Goal: Information Seeking & Learning: Check status

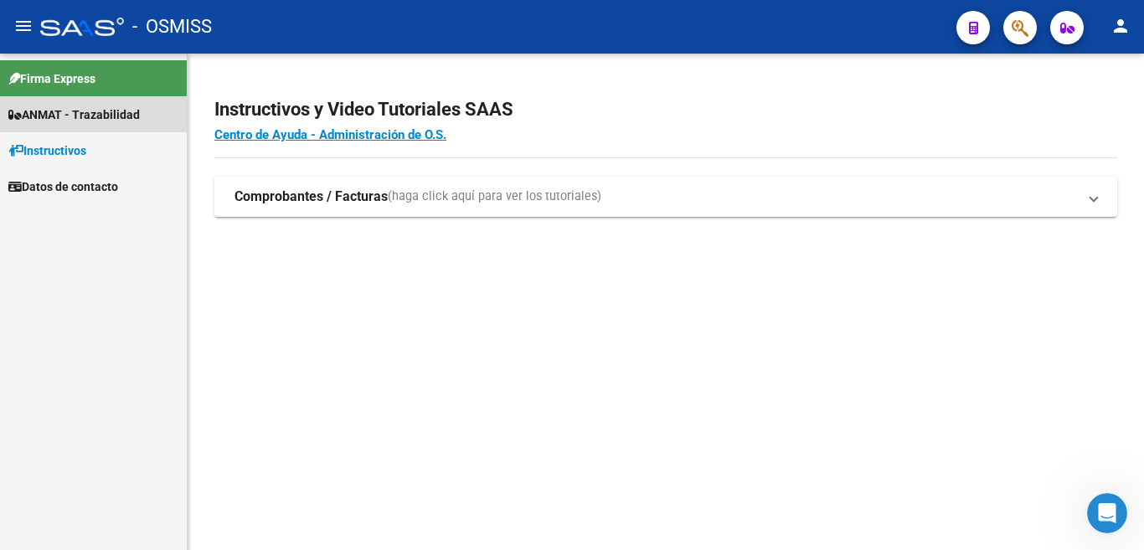
click at [66, 118] on span "ANMAT - Trazabilidad" at bounding box center [73, 115] width 131 height 18
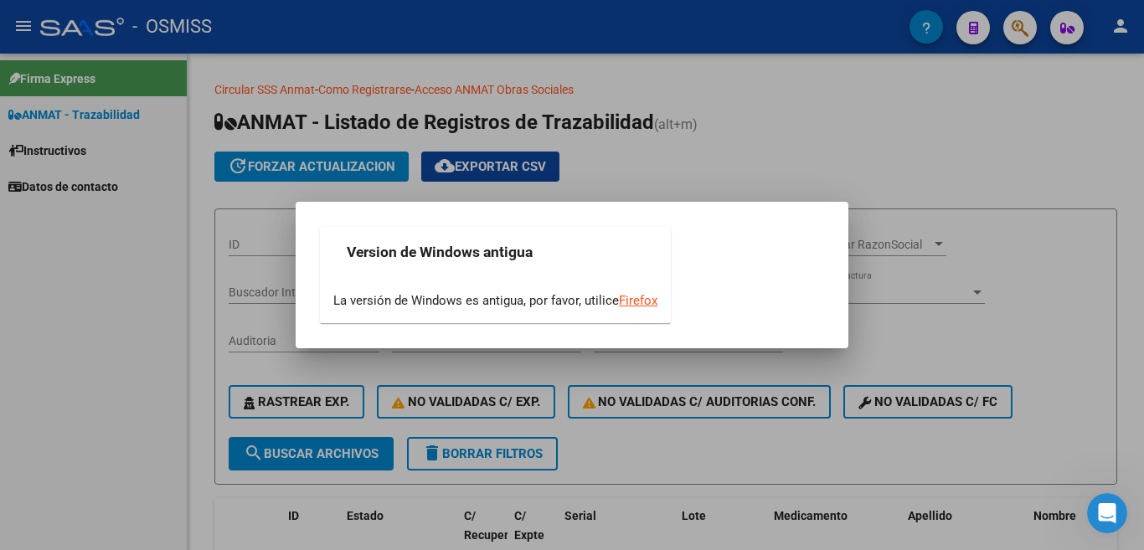
click at [255, 290] on div at bounding box center [572, 275] width 1144 height 550
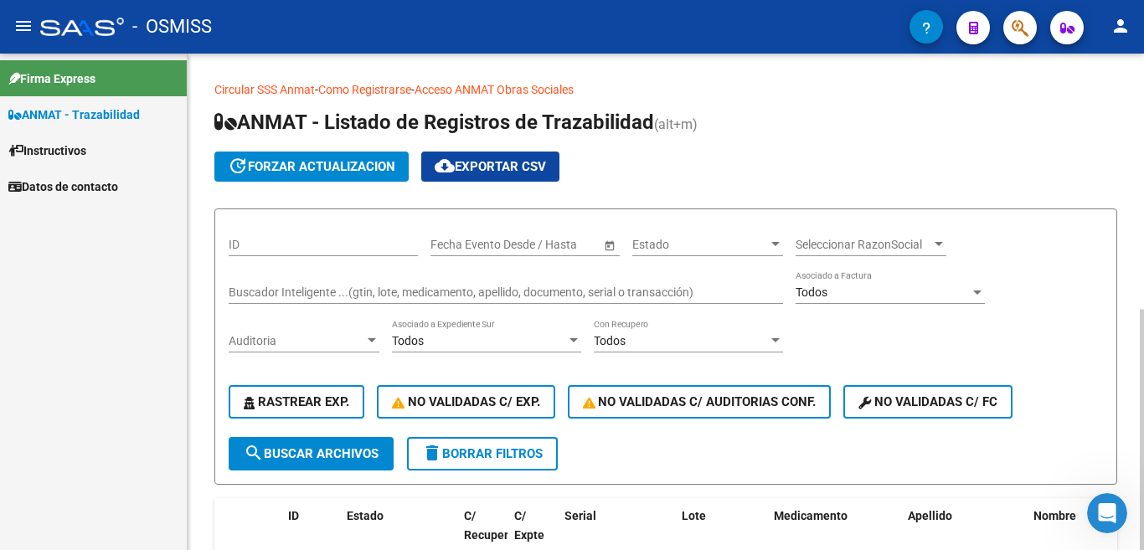
click at [263, 287] on input "Buscador Inteligente ...(gtin, lote, medicamento, apellido, documento, serial o…" at bounding box center [506, 293] width 554 height 14
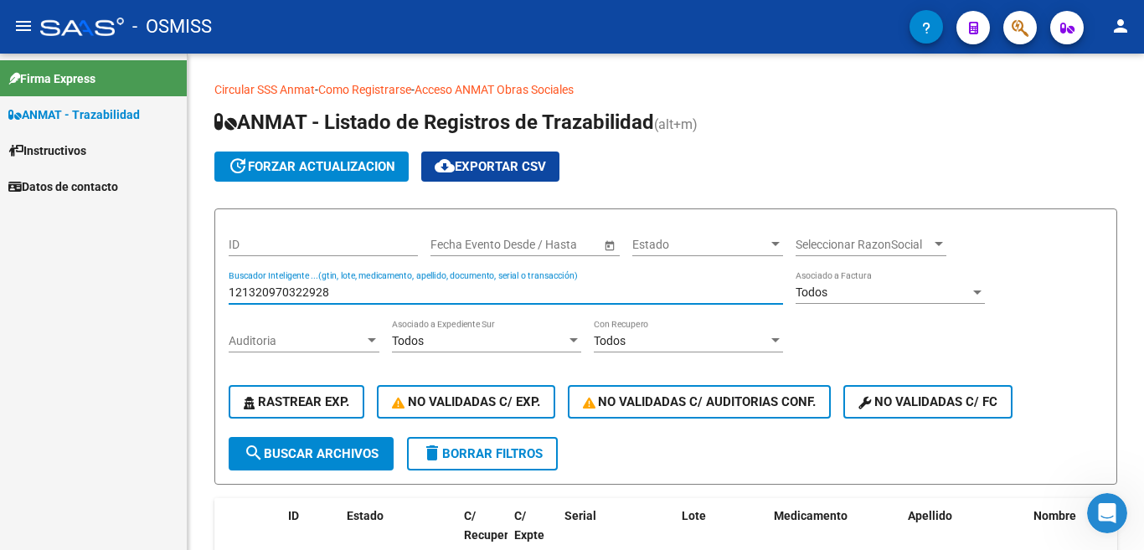
type input "121320970322928"
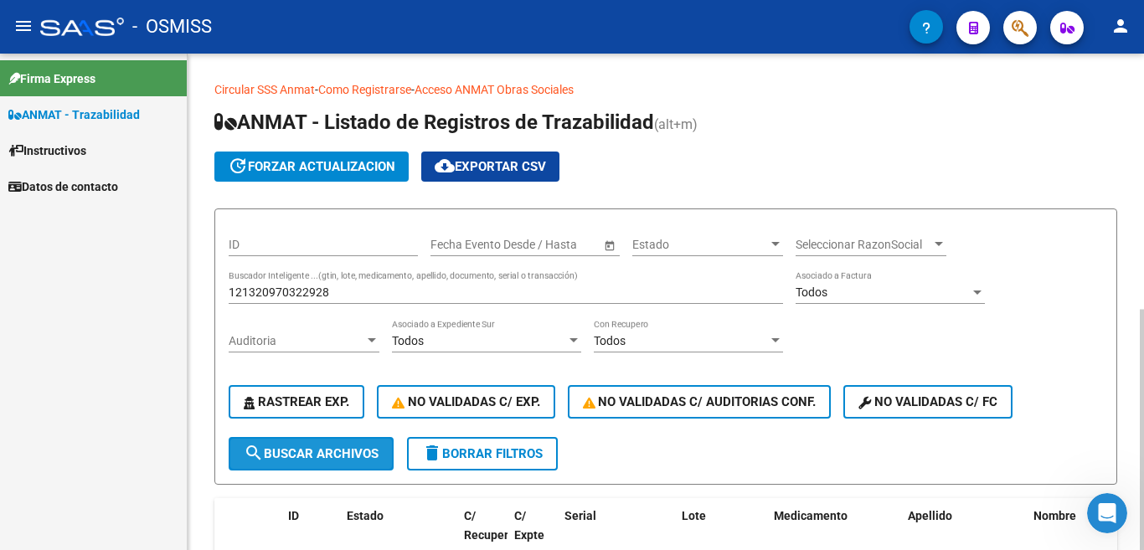
click at [327, 453] on span "search Buscar Archivos" at bounding box center [311, 453] width 135 height 15
click at [1111, 513] on icon "Abrir Intercom Messenger" at bounding box center [1108, 514] width 28 height 28
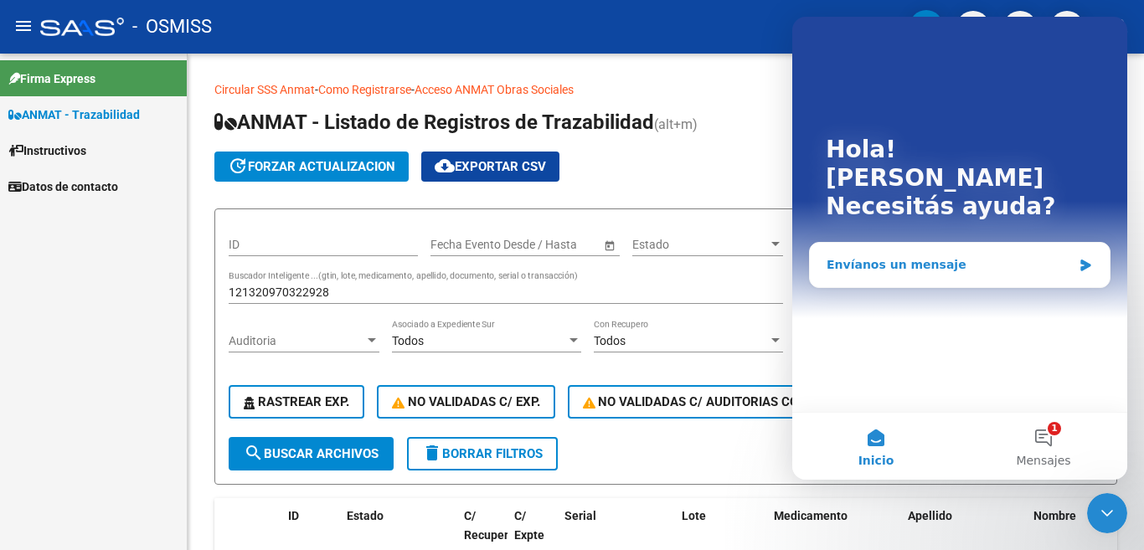
click at [888, 256] on div "Envíanos un mensaje" at bounding box center [949, 265] width 245 height 18
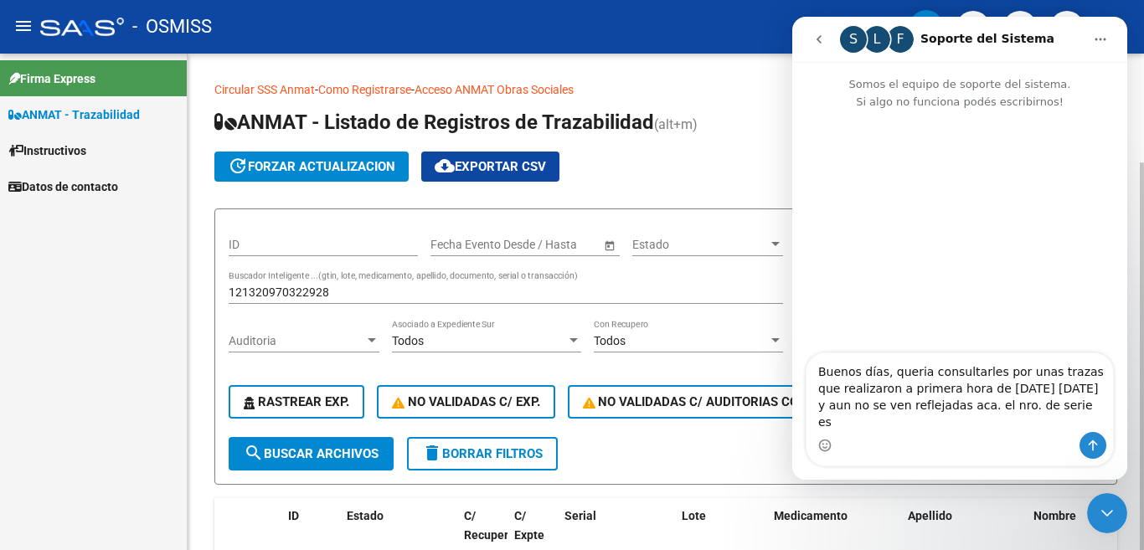
click at [256, 294] on input "121320970322928" at bounding box center [506, 293] width 554 height 14
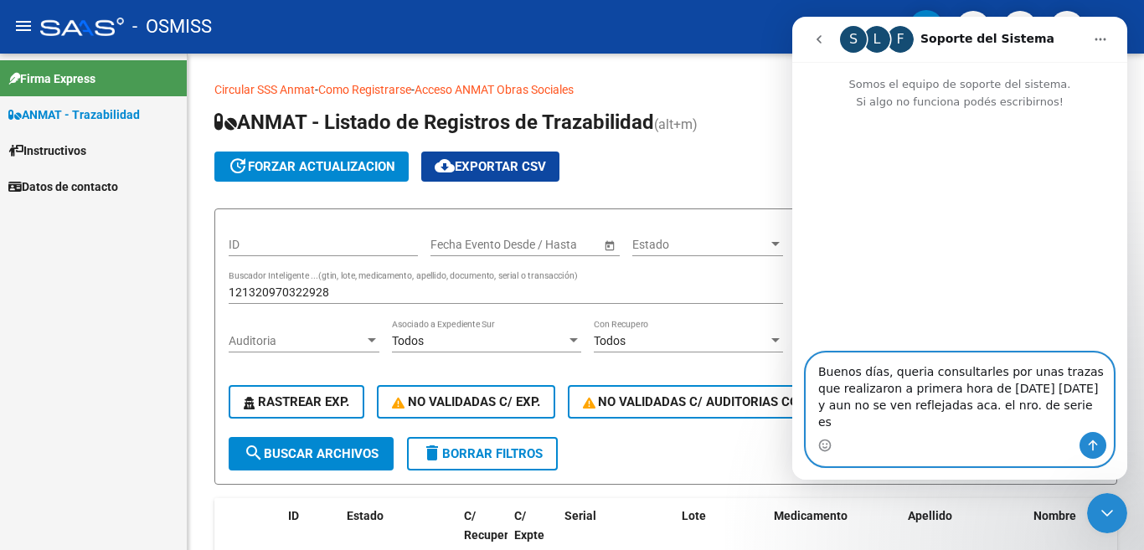
click at [992, 422] on textarea "Buenos días, queria consultarles por unas trazas que realizaron a primera hora …" at bounding box center [960, 392] width 307 height 79
paste textarea "121320970322928"
type textarea "Buenos días, queria consultarles por unas trazas que realizaron a primera hora …"
click at [1092, 446] on icon "Enviar un mensaje…" at bounding box center [1092, 445] width 13 height 13
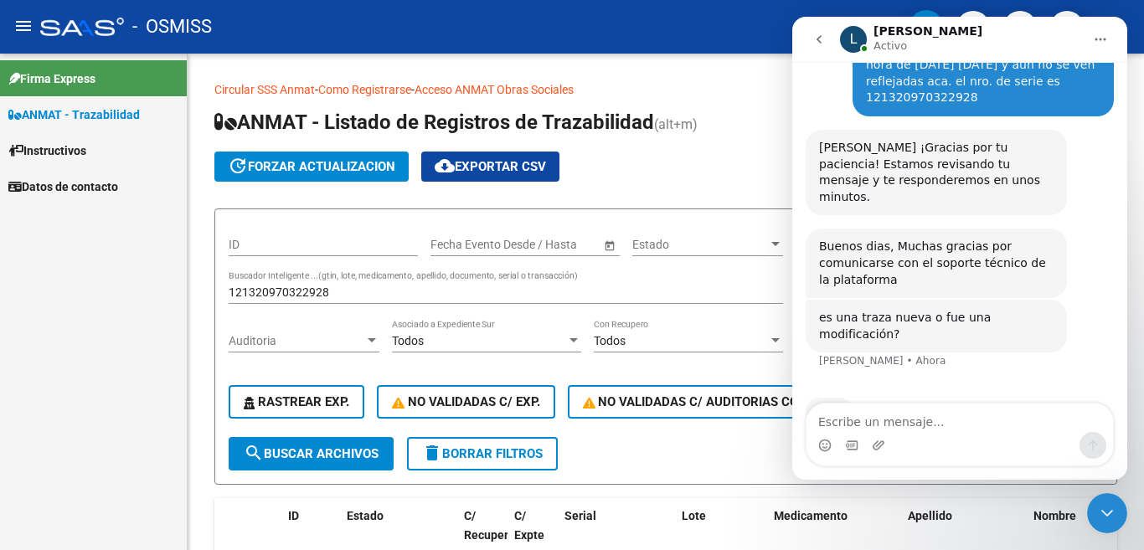
scroll to position [52, 0]
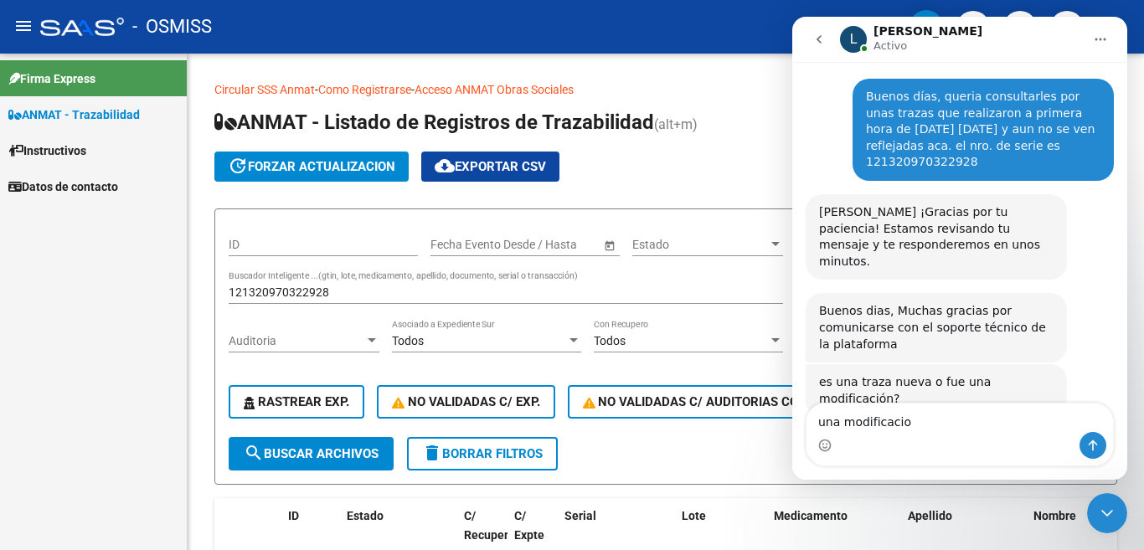
type textarea "una modificacion"
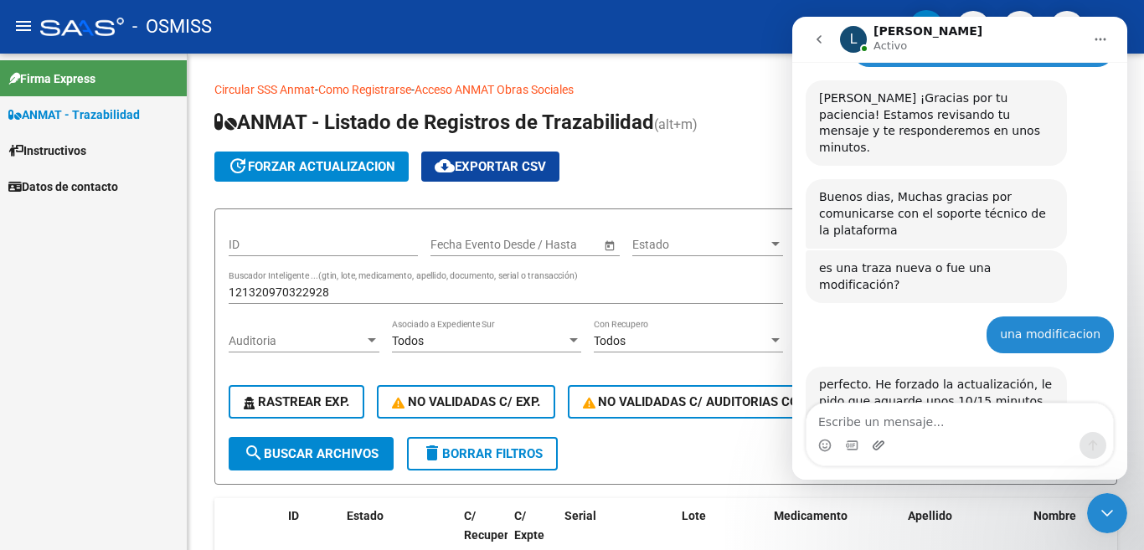
scroll to position [184, 0]
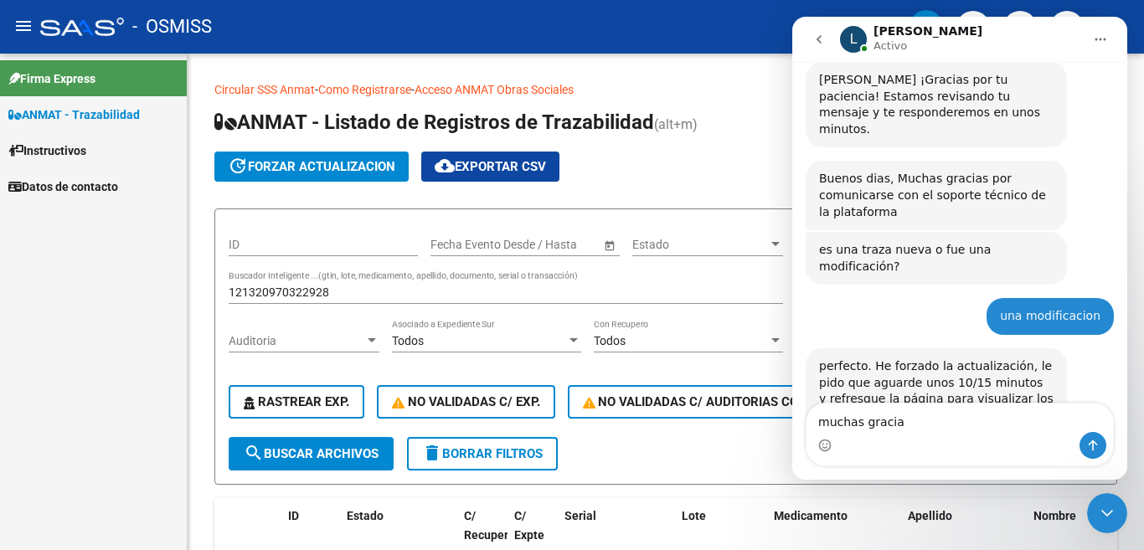
type textarea "muchas gracias"
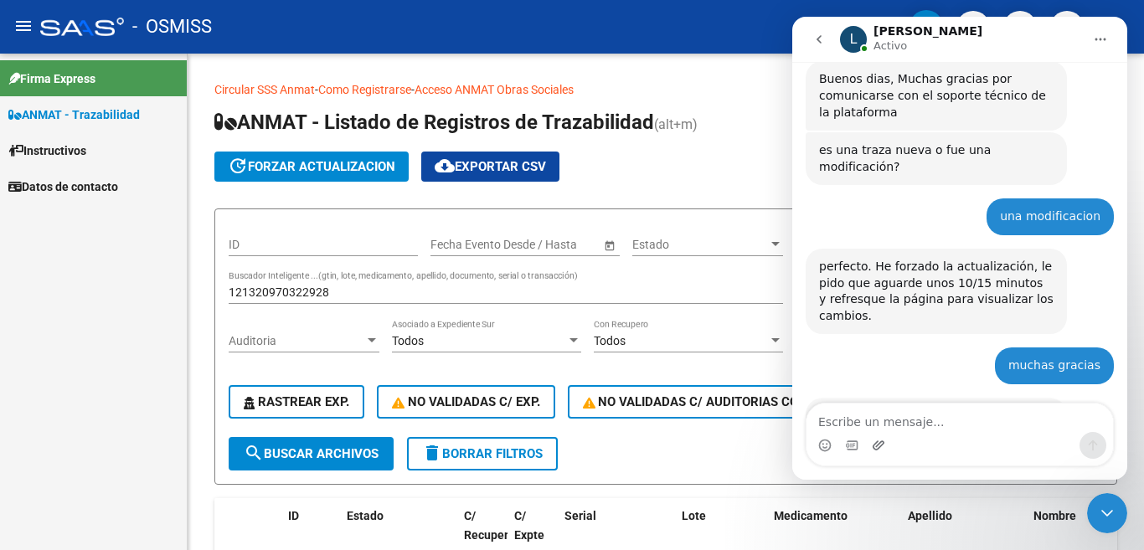
scroll to position [284, 0]
click at [1110, 519] on icon "Cerrar Intercom Messenger" at bounding box center [1107, 513] width 20 height 20
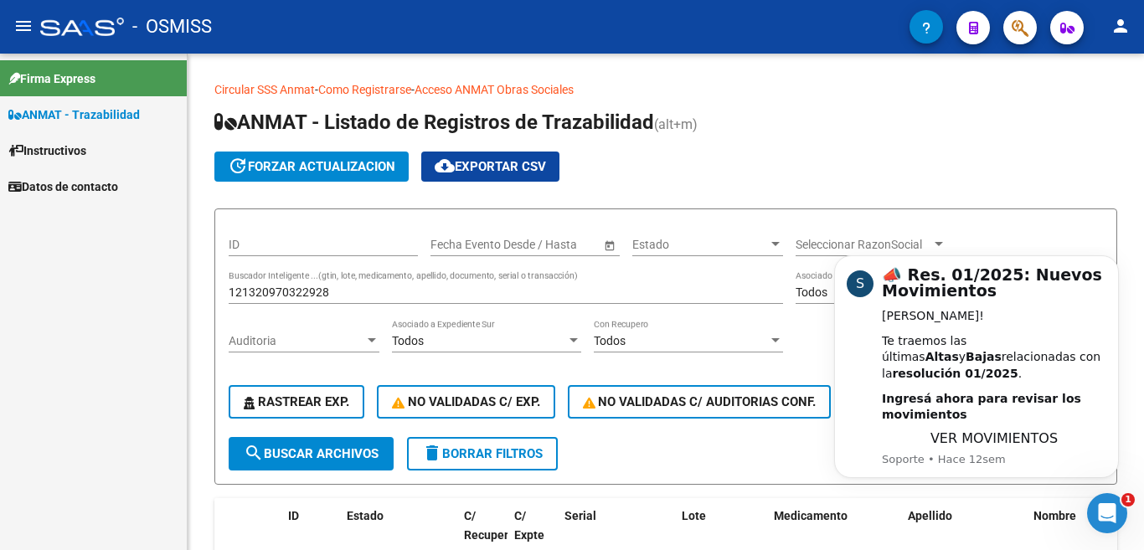
scroll to position [0, 0]
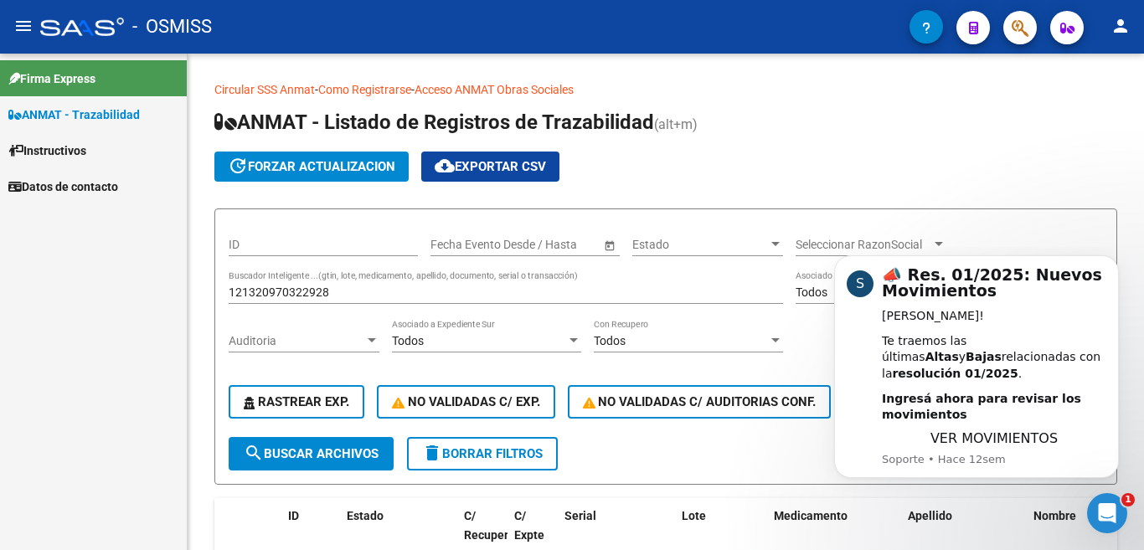
click at [1111, 523] on icon "Abrir Intercom Messenger" at bounding box center [1108, 514] width 28 height 28
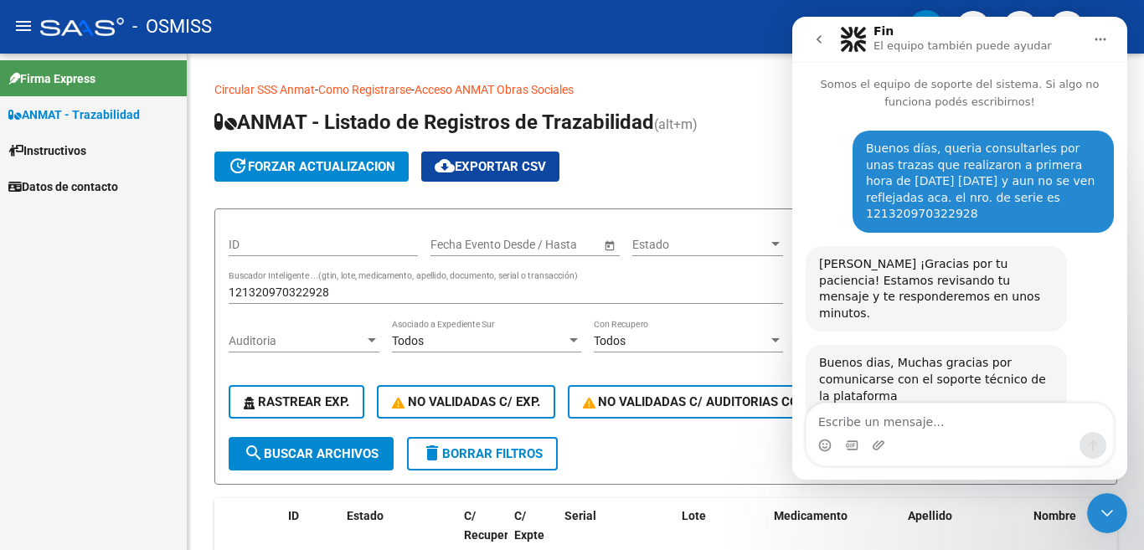
scroll to position [284, 0]
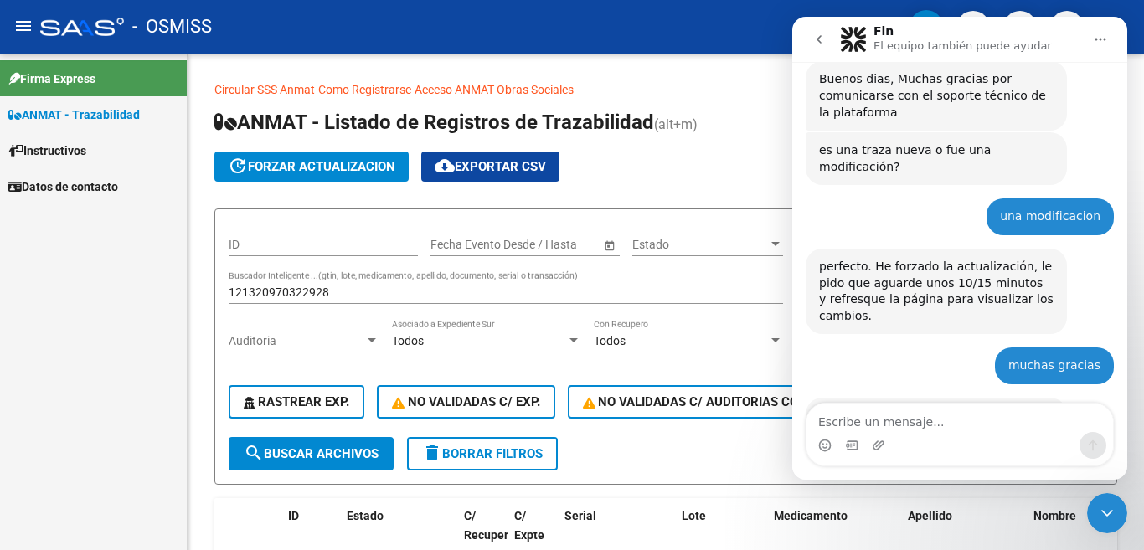
click at [1110, 522] on icon "Cerrar Intercom Messenger" at bounding box center [1107, 513] width 20 height 20
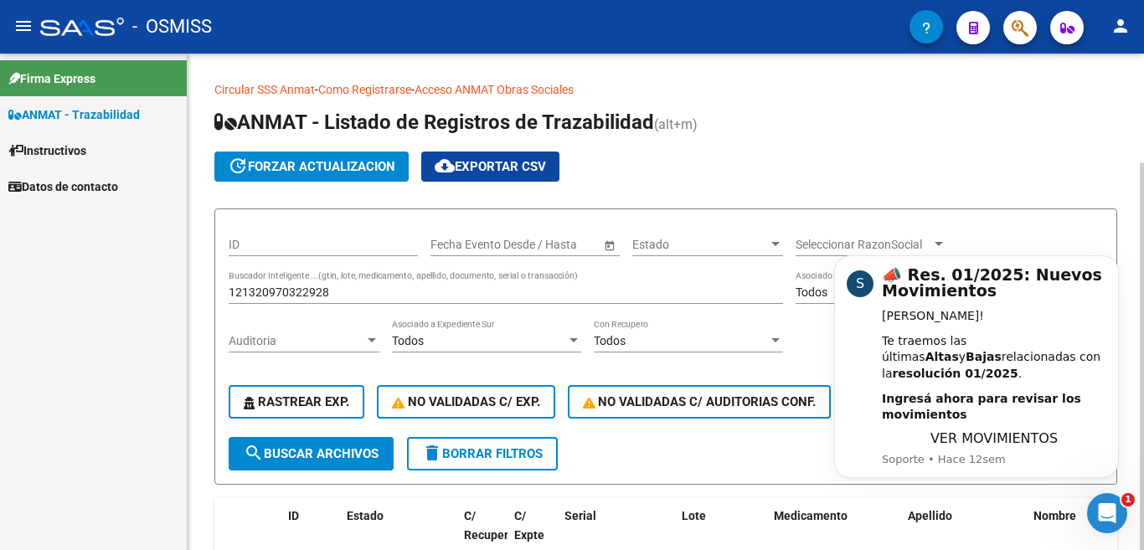
scroll to position [0, 0]
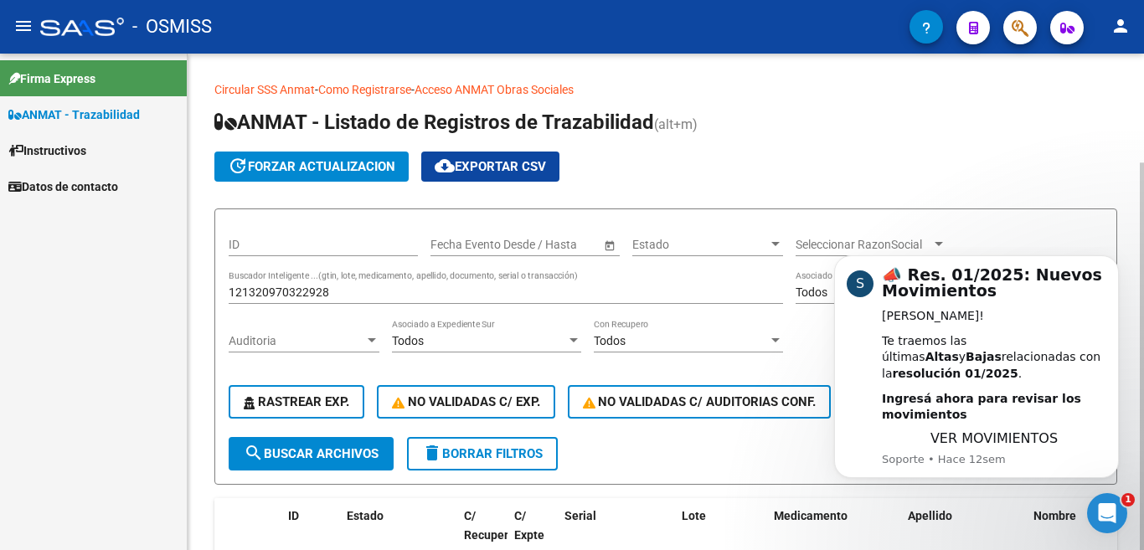
click at [858, 132] on h1 "ANMAT - Listado de Registros de Trazabilidad (alt+m)" at bounding box center [665, 123] width 903 height 29
click at [1121, 271] on button "Dismiss notification" at bounding box center [1114, 261] width 22 height 22
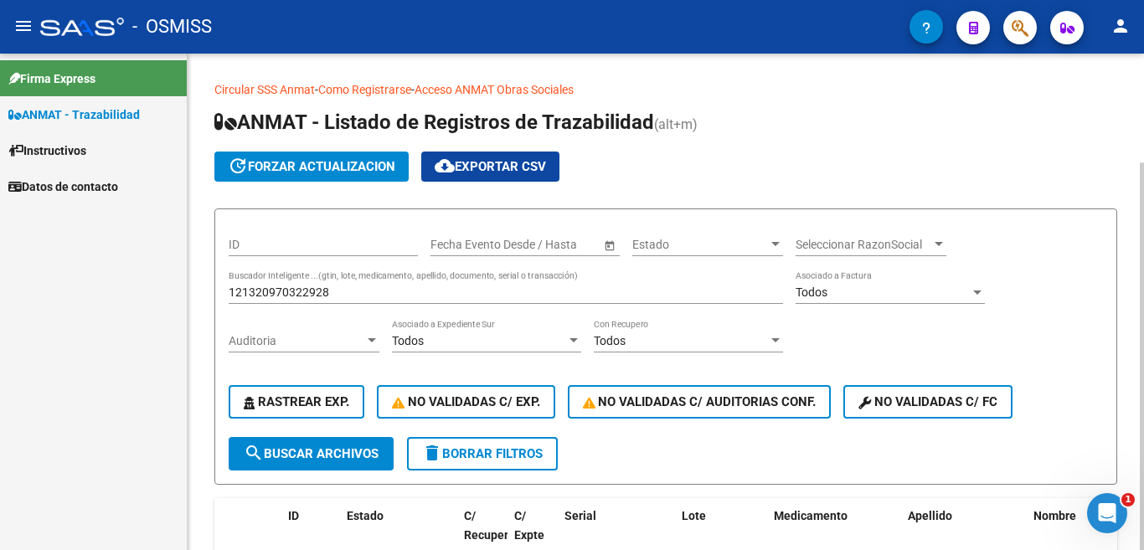
click at [940, 129] on h1 "ANMAT - Listado de Registros de Trazabilidad (alt+m)" at bounding box center [665, 123] width 903 height 29
click at [272, 291] on input "121320970322928" at bounding box center [506, 293] width 554 height 14
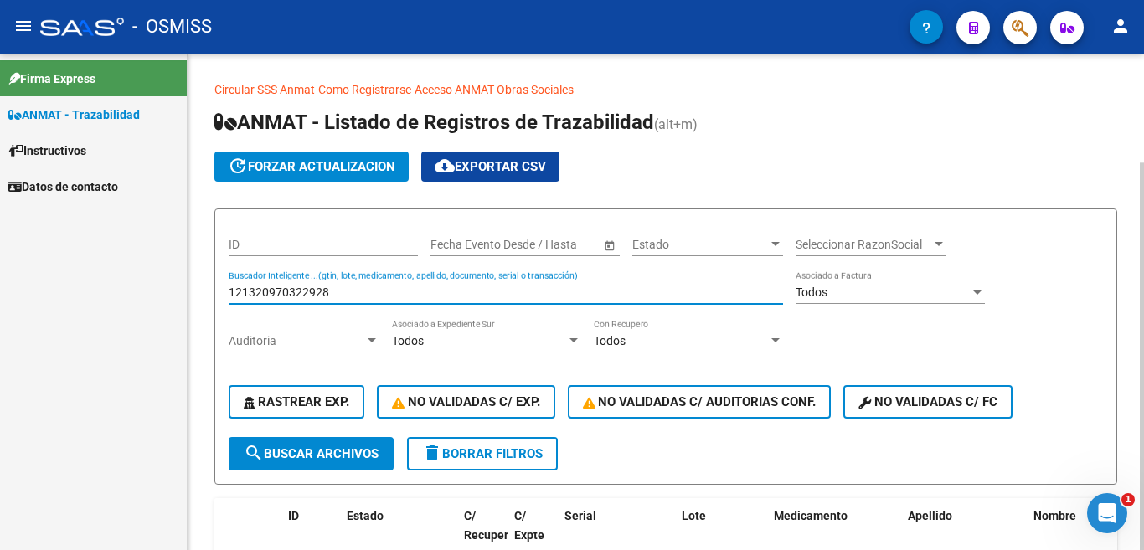
click at [272, 291] on input "121320970322928" at bounding box center [506, 293] width 554 height 14
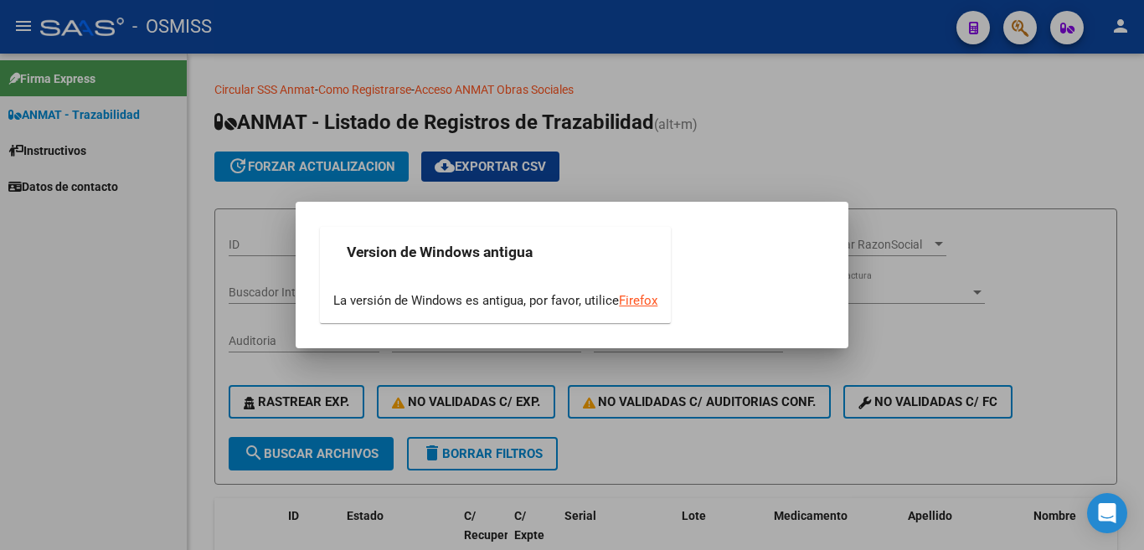
click at [746, 252] on div "Version de Windows antigua La versión de Windows es antigua, por favor, utilice…" at bounding box center [572, 275] width 513 height 106
click at [702, 174] on div at bounding box center [572, 275] width 1144 height 550
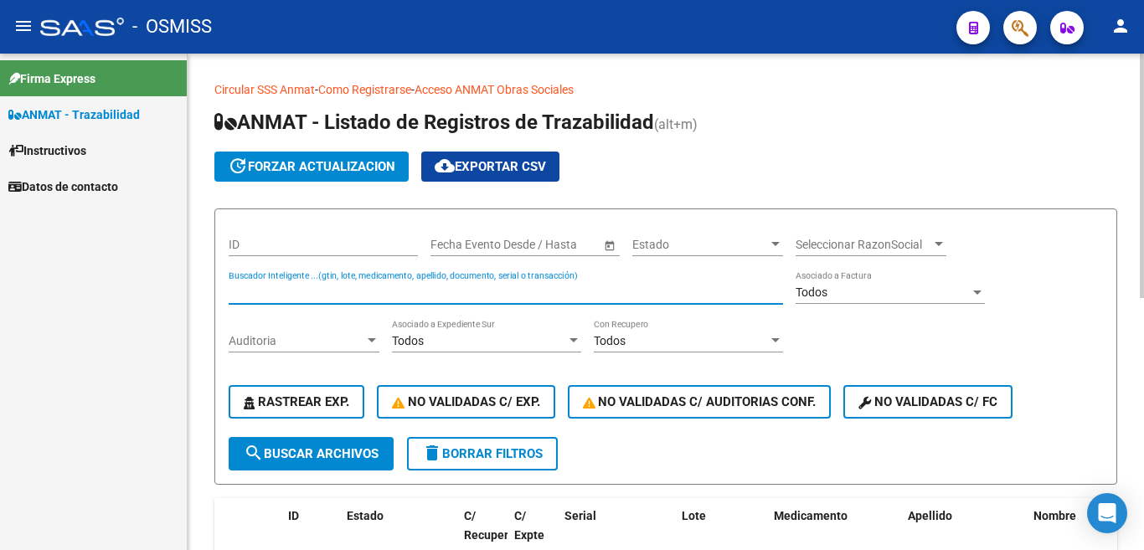
paste input "121320970322928"
type input "121320970322928"
click at [287, 456] on span "search Buscar Archivos" at bounding box center [311, 453] width 135 height 15
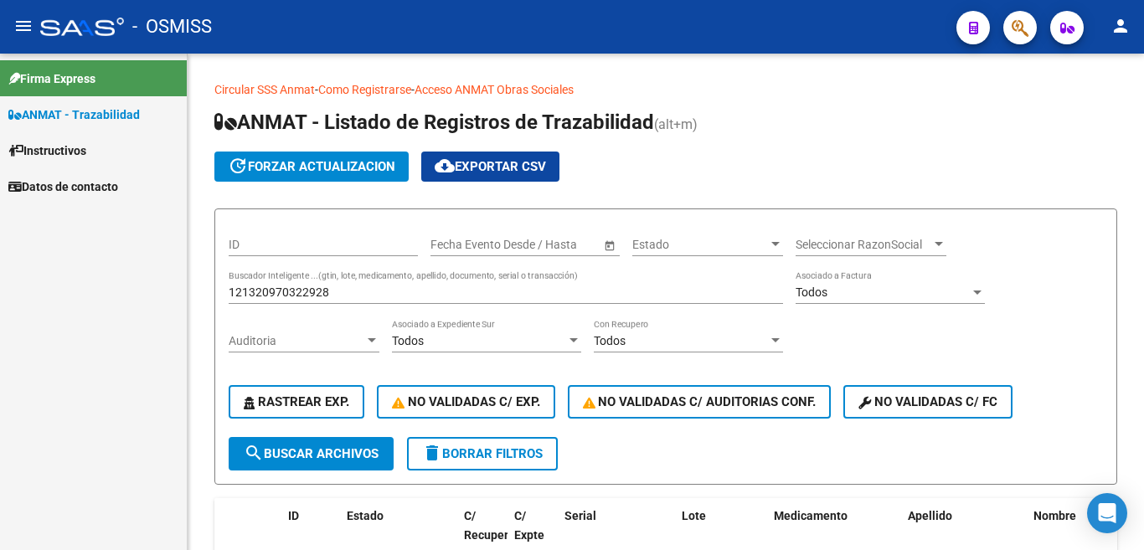
click at [38, 333] on div "Firma Express ANMAT - Trazabilidad Instructivos Datos de contacto" at bounding box center [93, 302] width 187 height 497
click at [296, 164] on span "update forzar actualizacion" at bounding box center [312, 166] width 168 height 15
click at [271, 297] on input "121320970322928" at bounding box center [506, 293] width 554 height 14
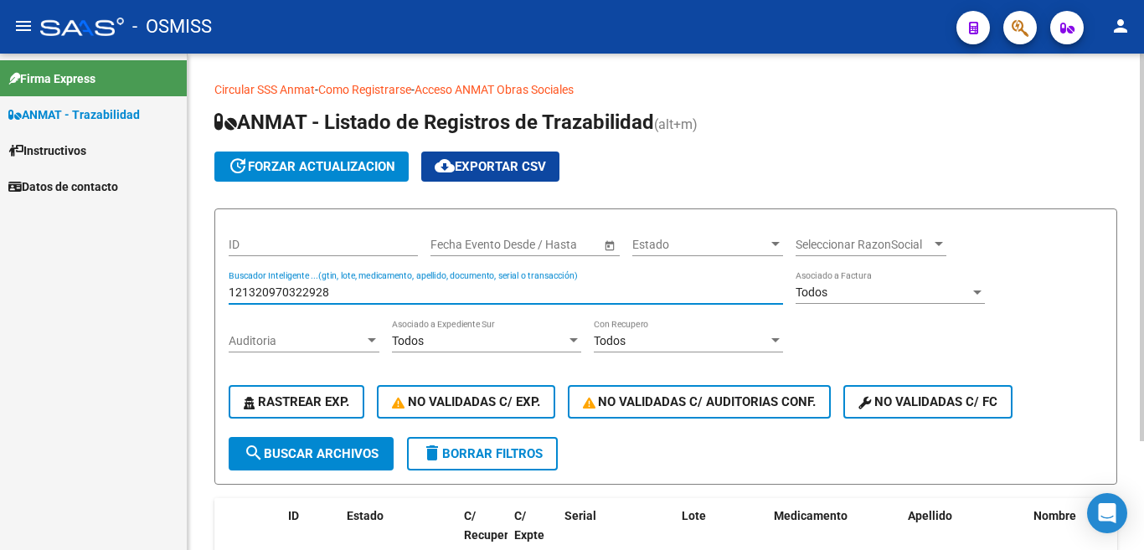
click at [271, 297] on input "121320970322928" at bounding box center [506, 293] width 554 height 14
paste input "121320970322928"
type input "121320970322928"
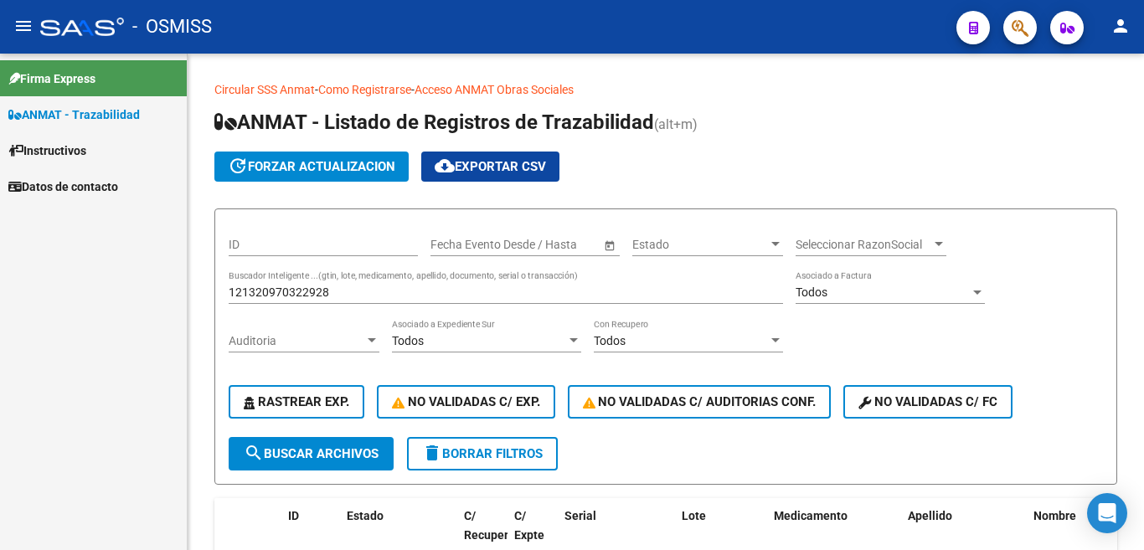
click at [75, 431] on div "Firma Express ANMAT - Trazabilidad Instructivos Datos de contacto" at bounding box center [93, 302] width 187 height 497
click at [313, 460] on span "search Buscar Archivos" at bounding box center [311, 453] width 135 height 15
click at [52, 322] on div "Firma Express ANMAT - Trazabilidad Instructivos Datos de contacto" at bounding box center [93, 302] width 187 height 497
click at [1101, 528] on div "Open Intercom Messenger" at bounding box center [1107, 514] width 44 height 44
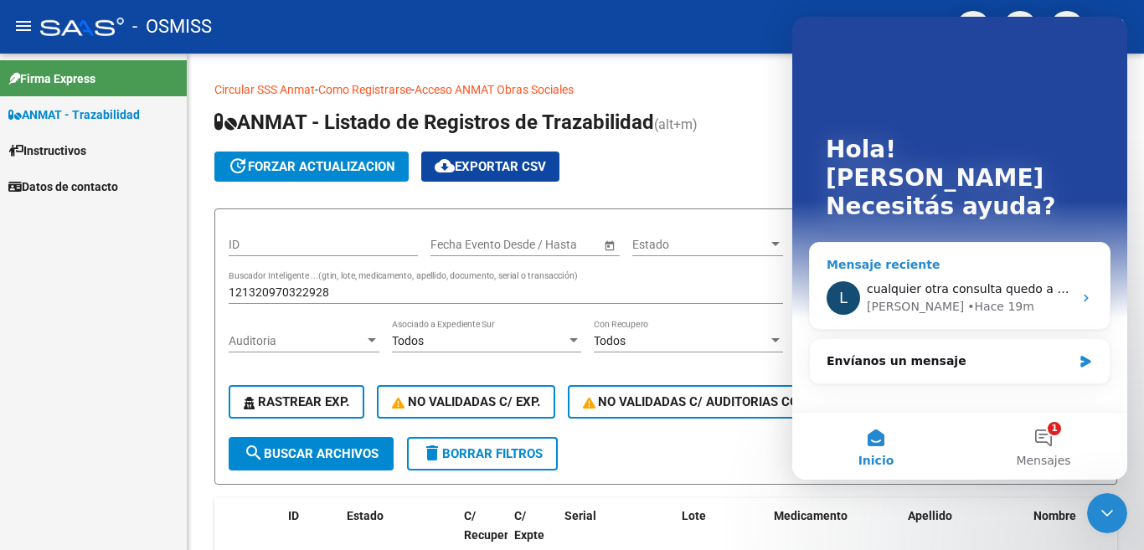
click at [1086, 291] on icon "Intercom Messenger" at bounding box center [1086, 297] width 13 height 13
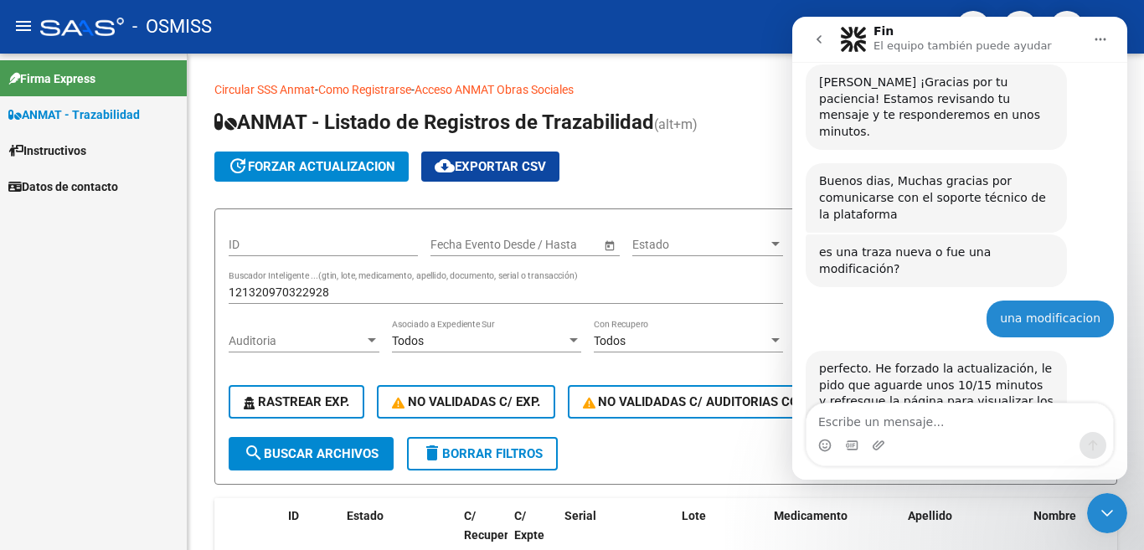
scroll to position [284, 0]
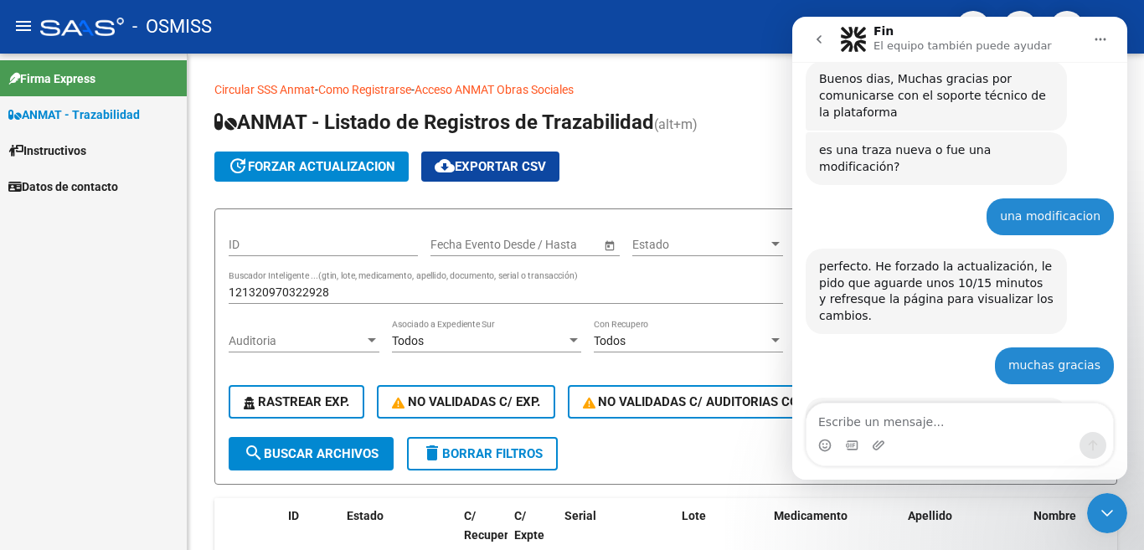
click at [109, 327] on div "Firma Express ANMAT - Trazabilidad Instructivos Datos de contacto" at bounding box center [93, 302] width 187 height 497
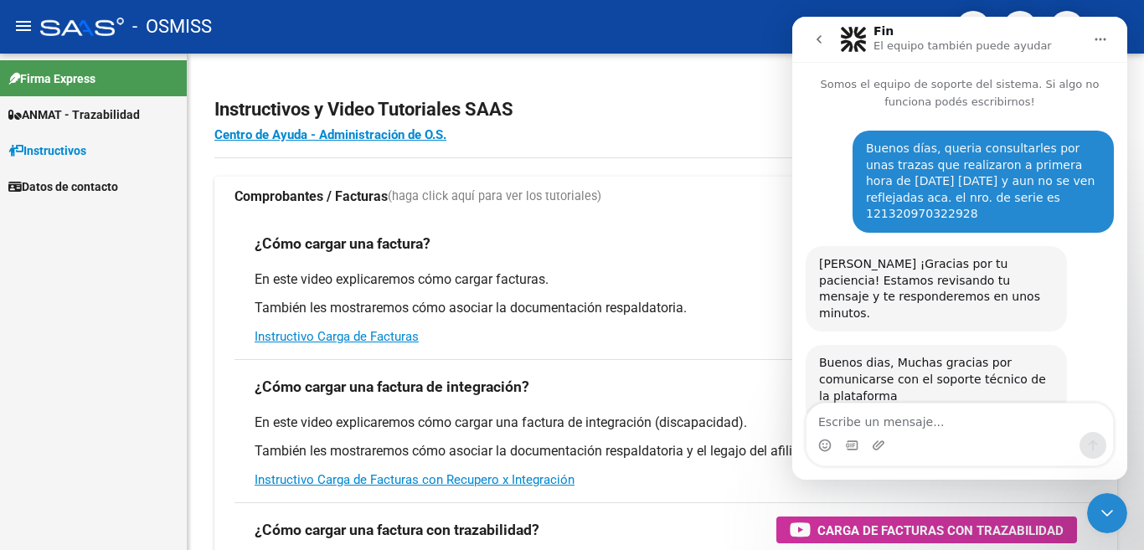
scroll to position [284, 0]
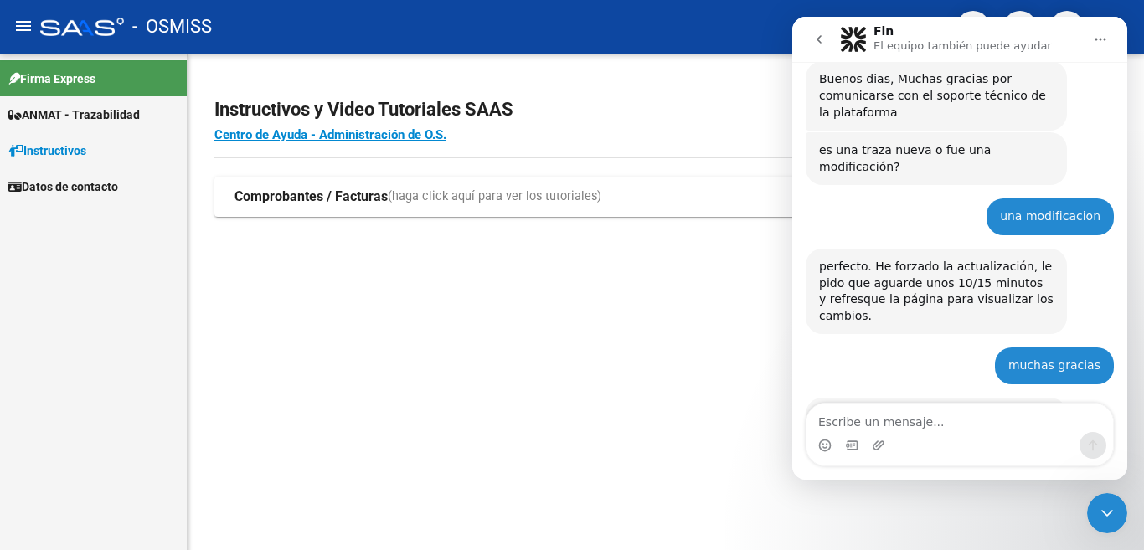
click at [1110, 515] on icon "Cerrar Intercom Messenger" at bounding box center [1107, 513] width 20 height 20
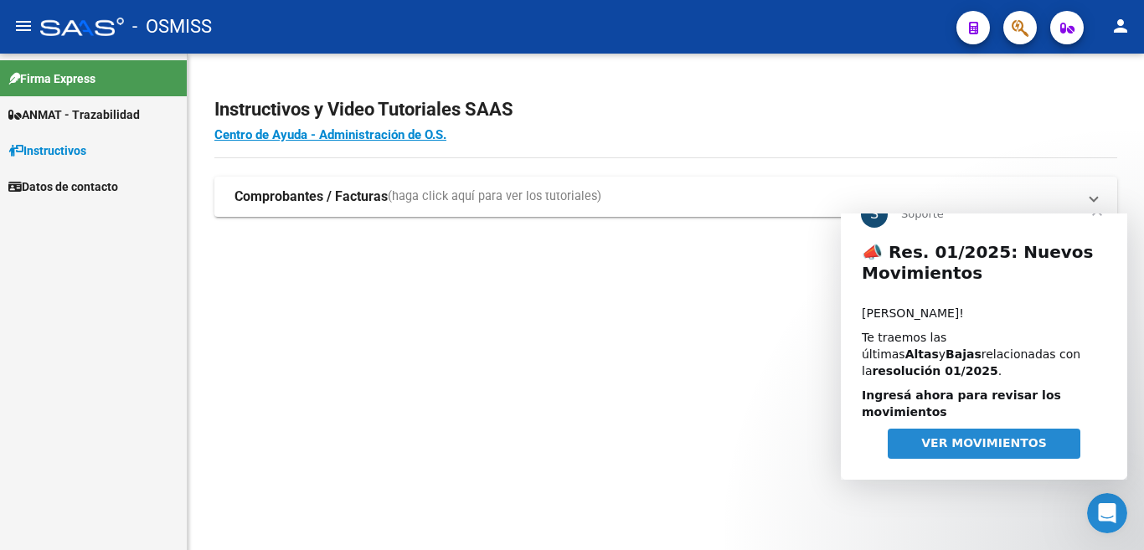
scroll to position [0, 0]
click at [95, 111] on span "ANMAT - Trazabilidad" at bounding box center [73, 115] width 131 height 18
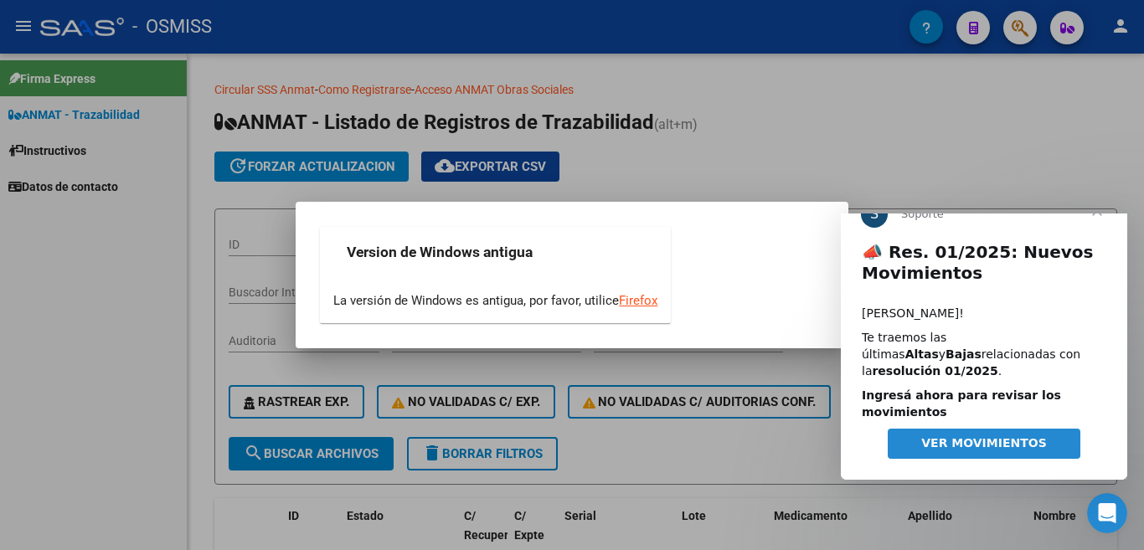
click at [1101, 241] on span "Cerrar" at bounding box center [1097, 211] width 60 height 60
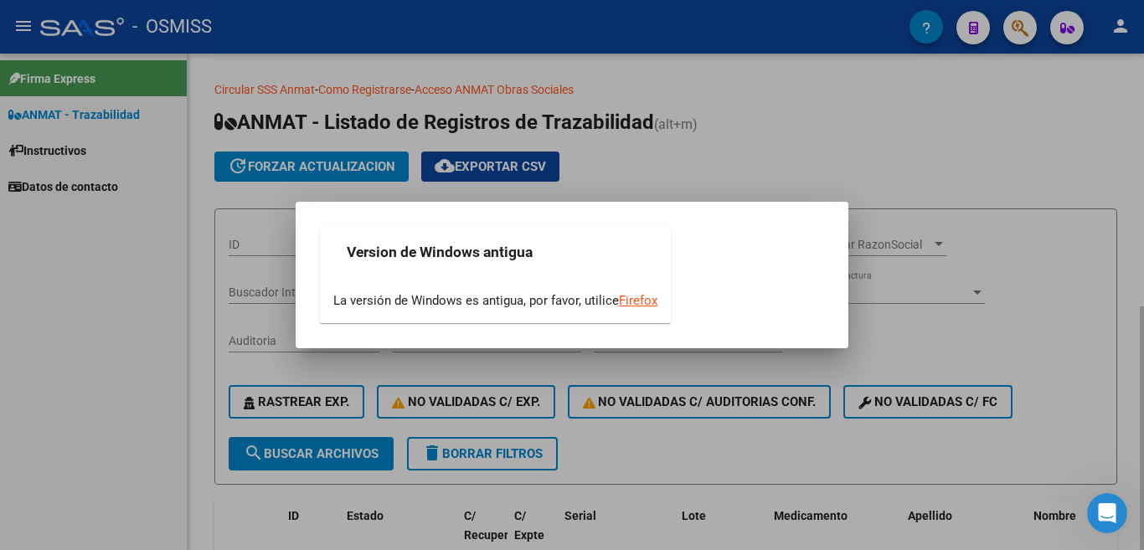
click at [774, 146] on div at bounding box center [572, 275] width 1144 height 550
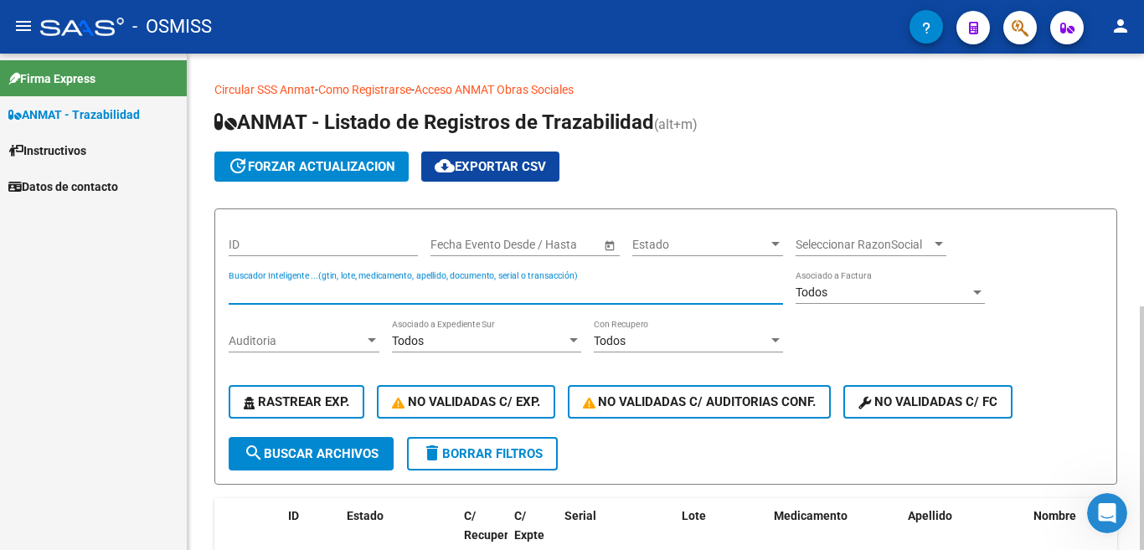
paste input "121320970322928"
type input "121320970322928"
click at [281, 453] on span "search Buscar Archivos" at bounding box center [311, 453] width 135 height 15
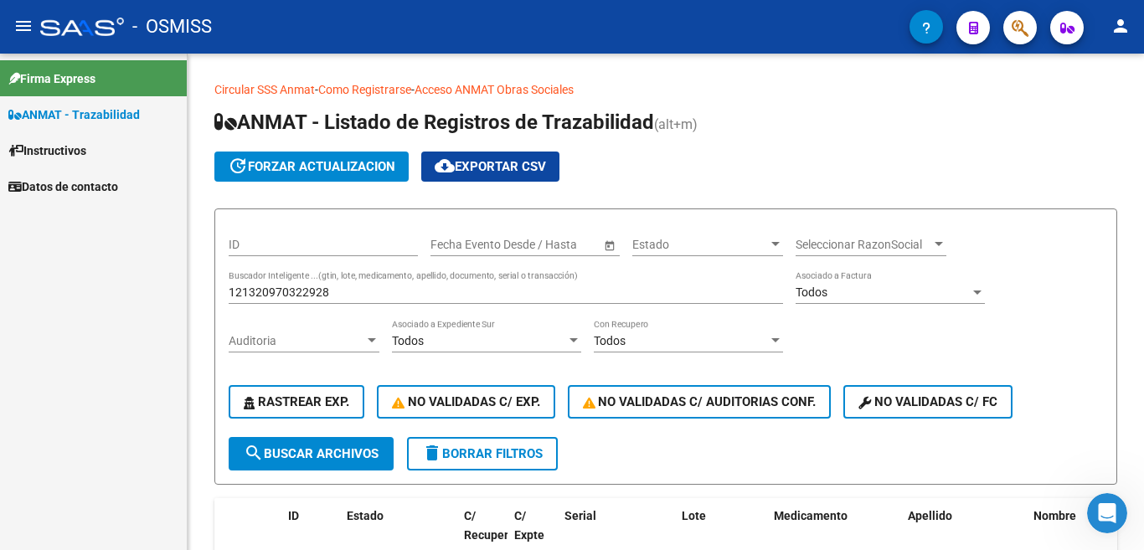
click at [114, 419] on div "Firma Express ANMAT - Trazabilidad Instructivos Datos de contacto" at bounding box center [93, 302] width 187 height 497
click at [353, 294] on input "121320970322928" at bounding box center [506, 293] width 554 height 14
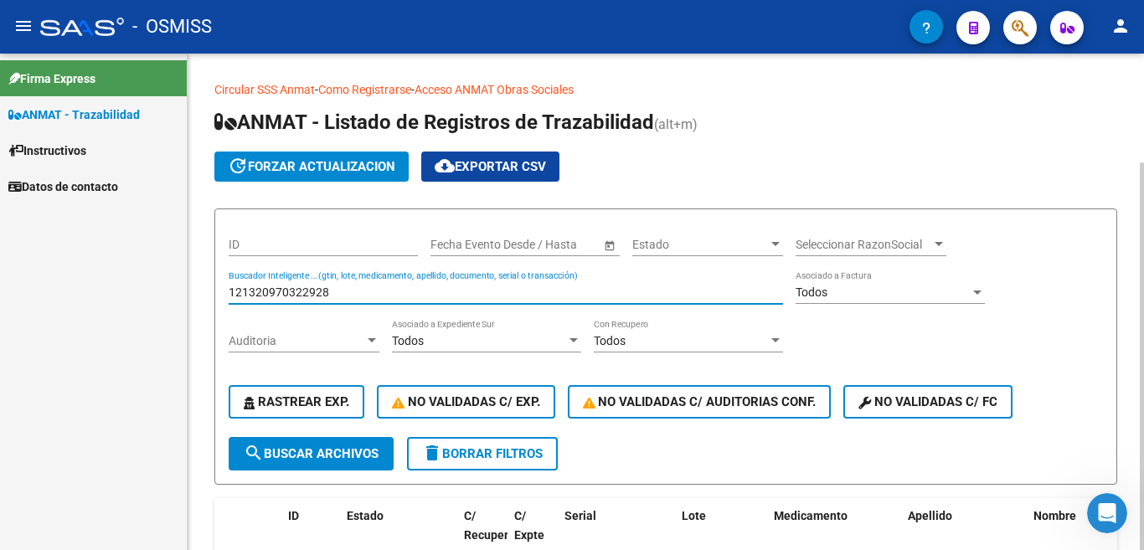
click at [353, 294] on input "121320970322928" at bounding box center [506, 293] width 554 height 14
paste input "121320970322928"
type input "121320970322928"
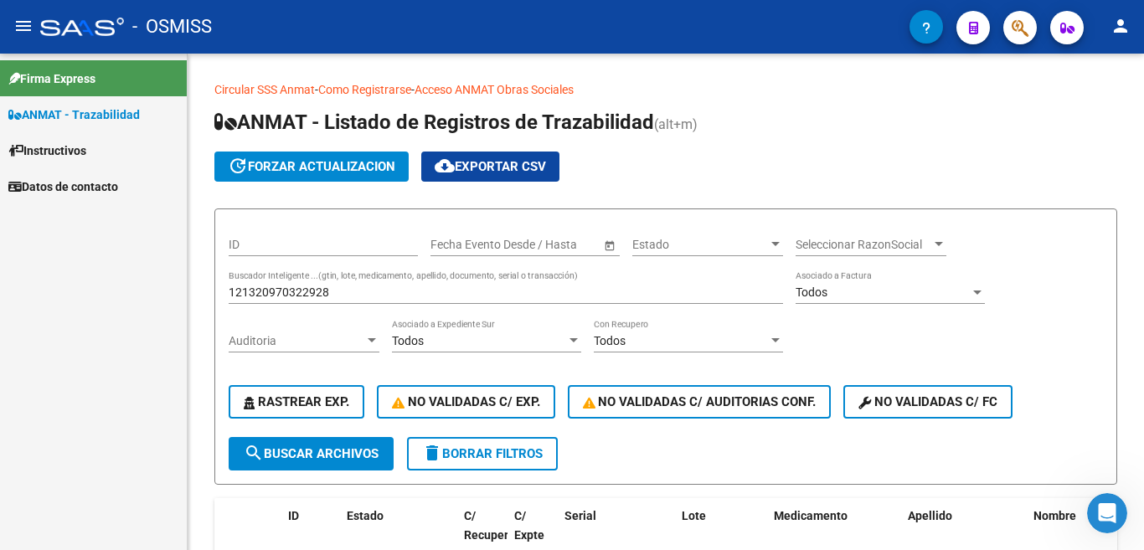
drag, startPoint x: 236, startPoint y: 3, endPoint x: 148, endPoint y: 350, distance: 358.5
click at [97, 389] on div "Firma Express ANMAT - Trazabilidad Instructivos Datos de contacto" at bounding box center [93, 302] width 187 height 497
click at [270, 293] on input "121320970322928" at bounding box center [506, 293] width 554 height 14
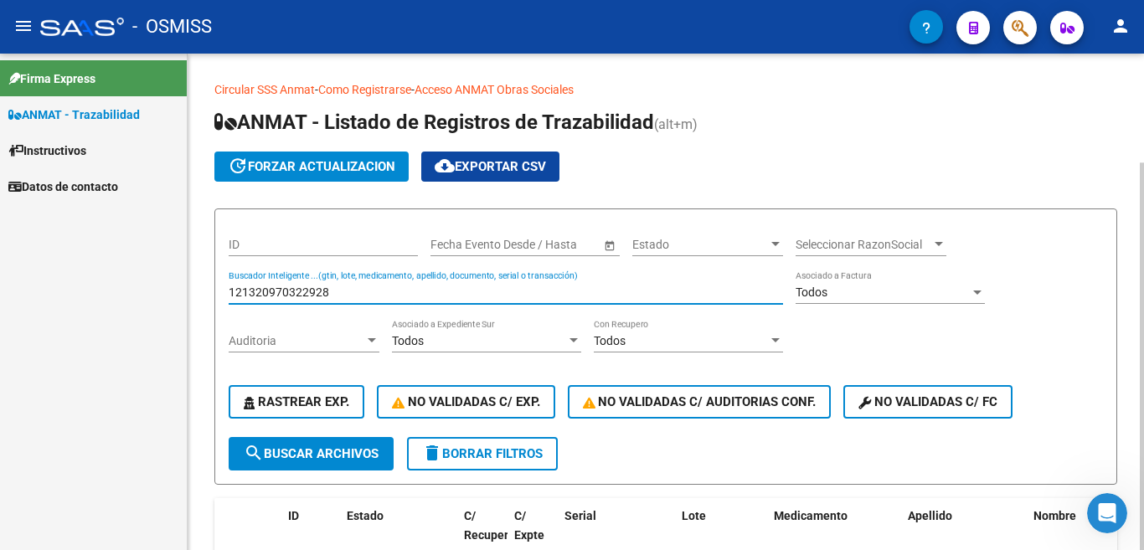
click at [270, 293] on input "121320970322928" at bounding box center [506, 293] width 554 height 14
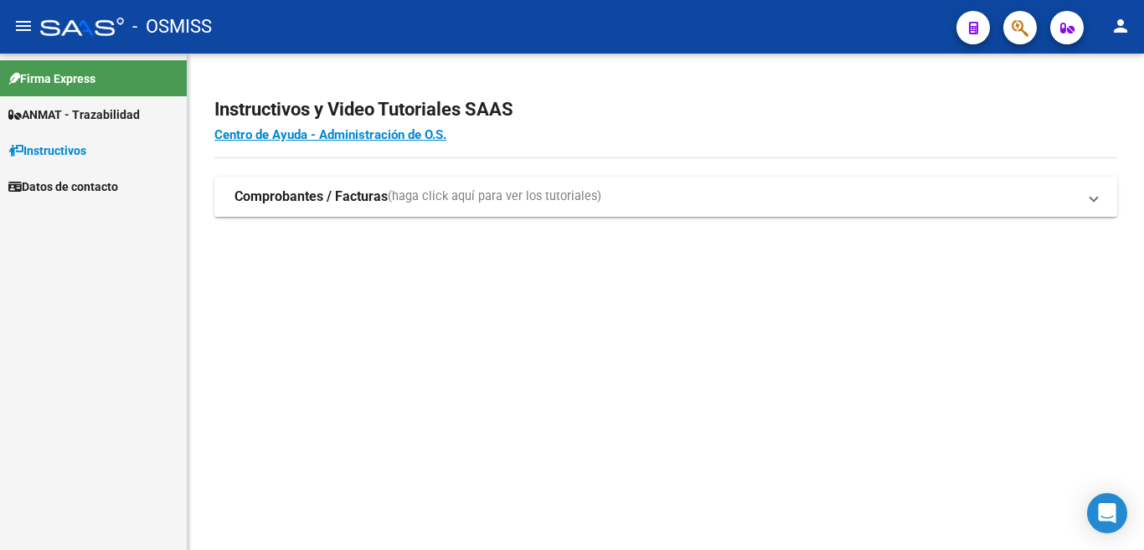
click at [89, 117] on span "ANMAT - Trazabilidad" at bounding box center [73, 115] width 131 height 18
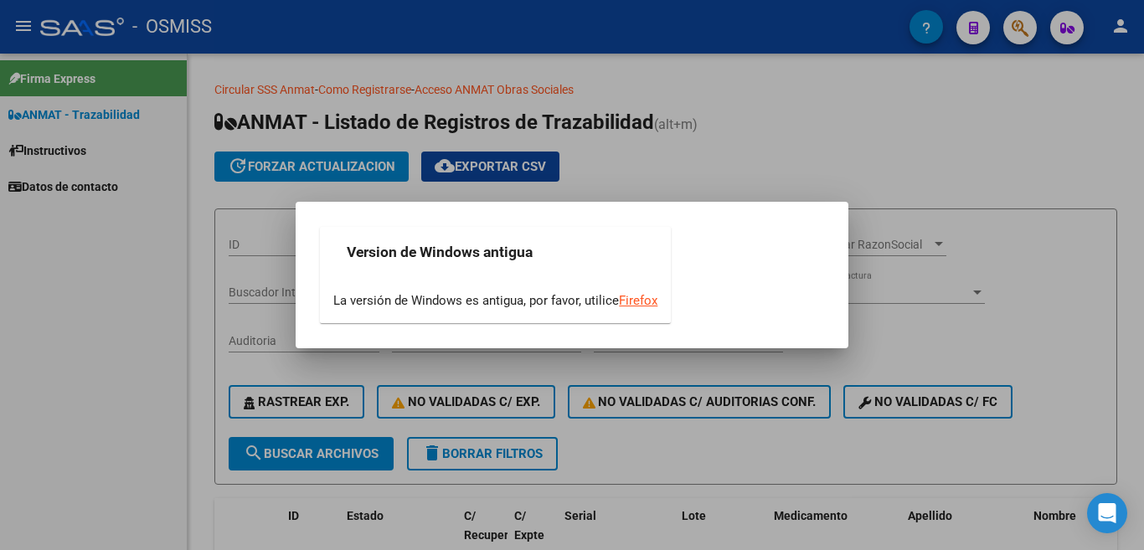
click at [644, 300] on link "Firefox" at bounding box center [638, 300] width 39 height 15
